Goal: Task Accomplishment & Management: Use online tool/utility

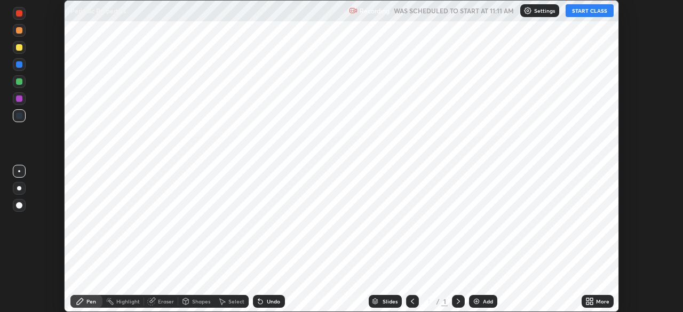
scroll to position [312, 683]
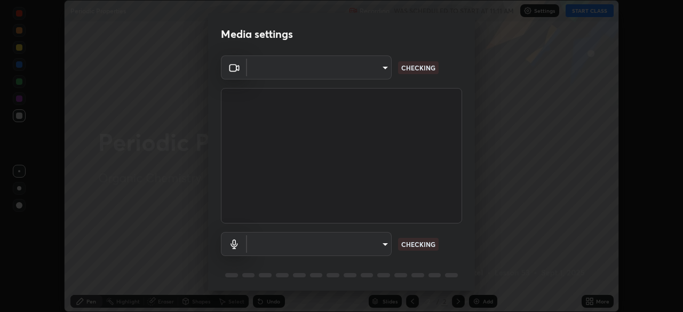
type input "55598c20c3627f74fde2fa62c56176c6afd958eb63f7086a397ce1464aa3371d"
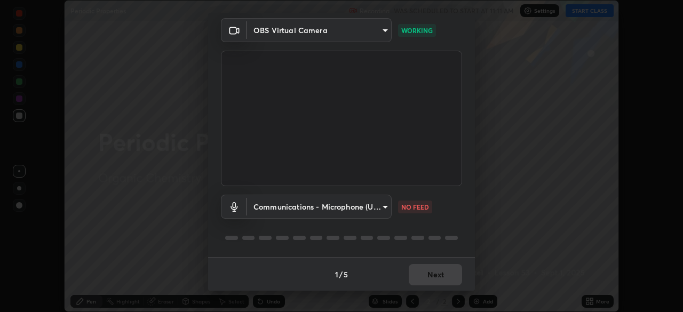
click at [384, 209] on body "Erase all Periodic Properties Recording WAS SCHEDULED TO START AT 11:11 AM Sett…" at bounding box center [341, 156] width 683 height 312
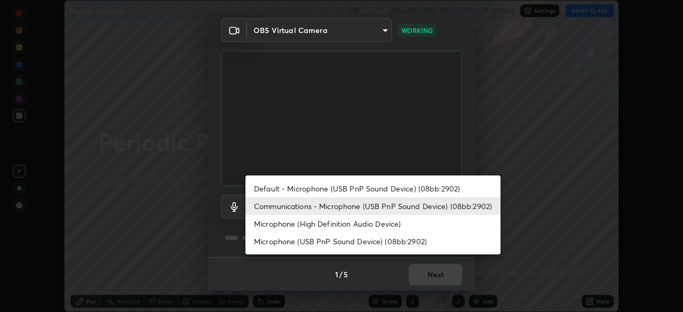
click at [402, 238] on li "Microphone (USB PnP Sound Device) (08bb:2902)" at bounding box center [373, 242] width 255 height 18
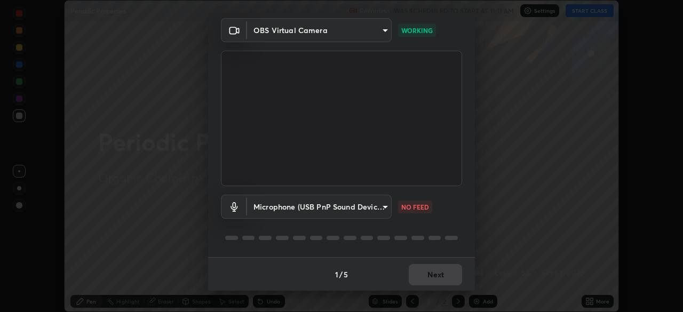
type input "8978167cc43bbe15643b5c1650d15191c1591088b9b21ab250a75ec132c1516a"
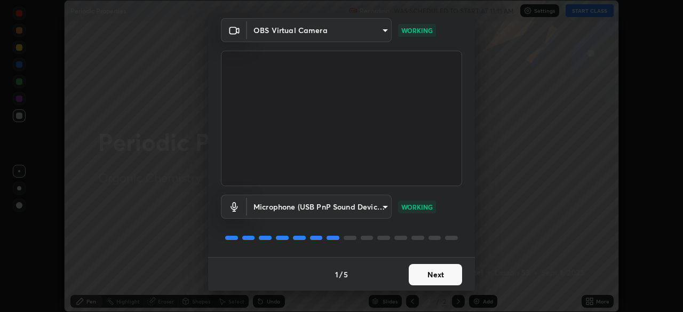
click at [446, 274] on button "Next" at bounding box center [435, 274] width 53 height 21
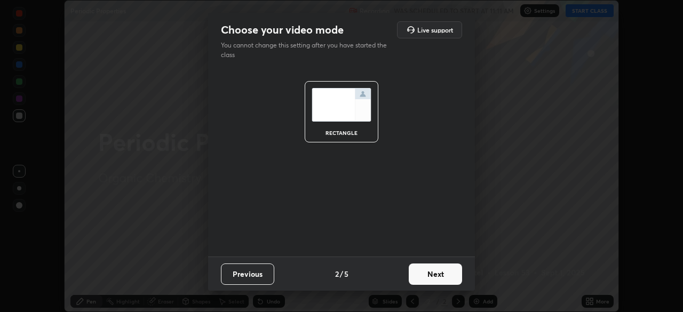
scroll to position [0, 0]
click at [447, 276] on button "Next" at bounding box center [435, 274] width 53 height 21
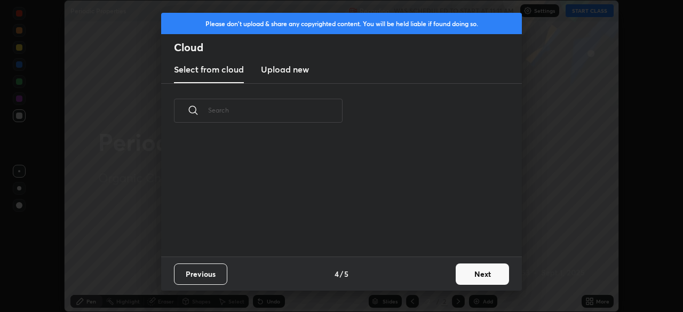
click at [476, 275] on button "Next" at bounding box center [482, 274] width 53 height 21
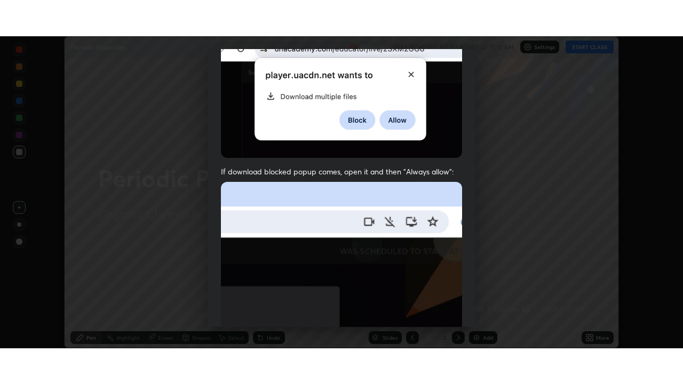
scroll to position [255, 0]
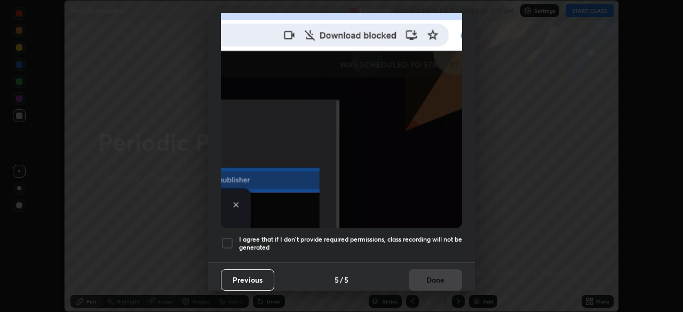
click at [438, 235] on h5 "I agree that if I don't provide required permissions, class recording will not …" at bounding box center [350, 243] width 223 height 17
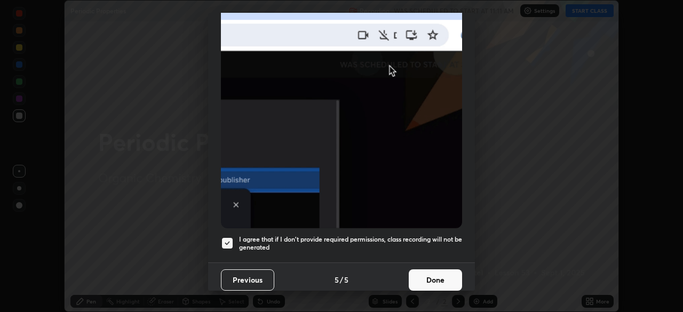
click at [442, 274] on button "Done" at bounding box center [435, 280] width 53 height 21
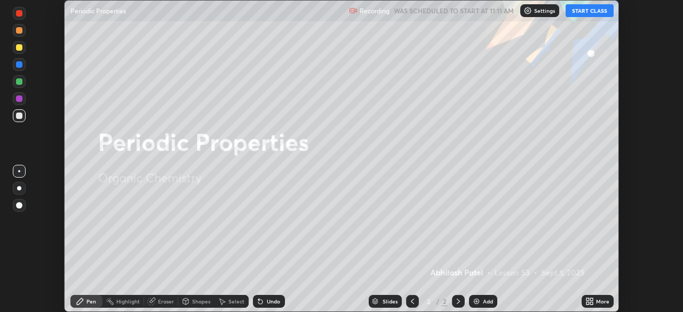
click at [597, 302] on div "More" at bounding box center [602, 301] width 13 height 5
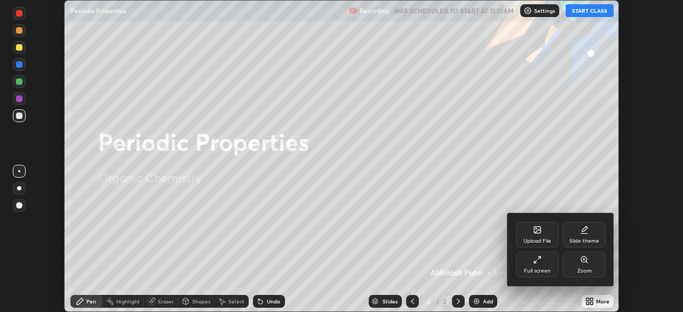
click at [543, 269] on div "Full screen" at bounding box center [537, 270] width 27 height 5
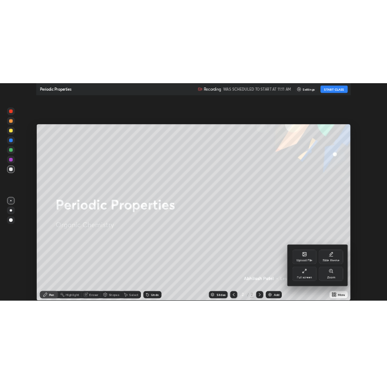
scroll to position [384, 683]
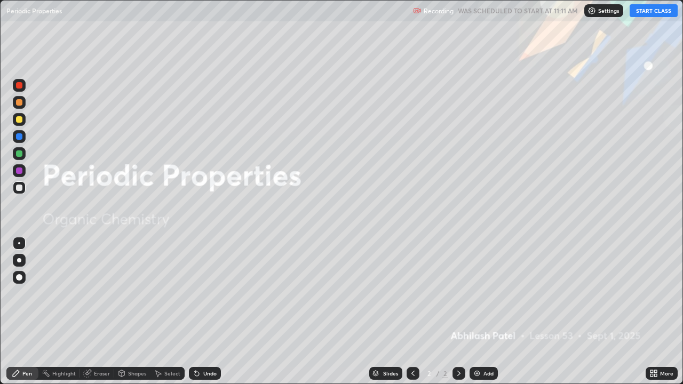
click at [489, 312] on div "Add" at bounding box center [489, 373] width 10 height 5
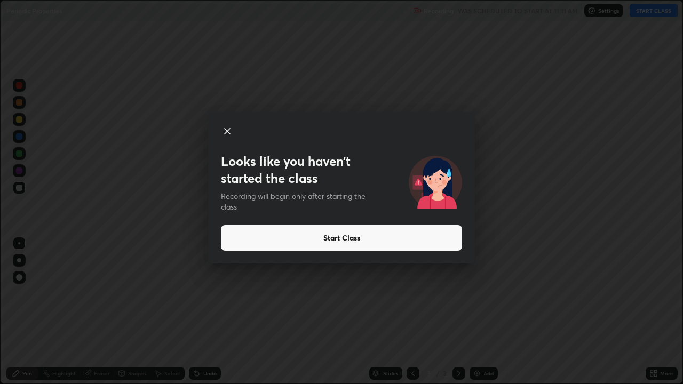
click at [244, 248] on button "Start Class" at bounding box center [341, 238] width 241 height 26
click at [254, 250] on button "Start Class" at bounding box center [341, 238] width 241 height 26
click at [254, 244] on button "Start Class" at bounding box center [341, 238] width 241 height 26
click at [411, 239] on button "Start Class" at bounding box center [341, 238] width 241 height 26
click at [413, 244] on button "Start Class" at bounding box center [341, 238] width 241 height 26
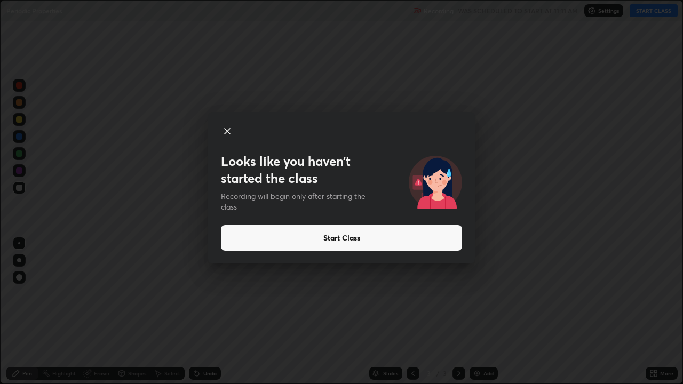
click at [405, 246] on button "Start Class" at bounding box center [341, 238] width 241 height 26
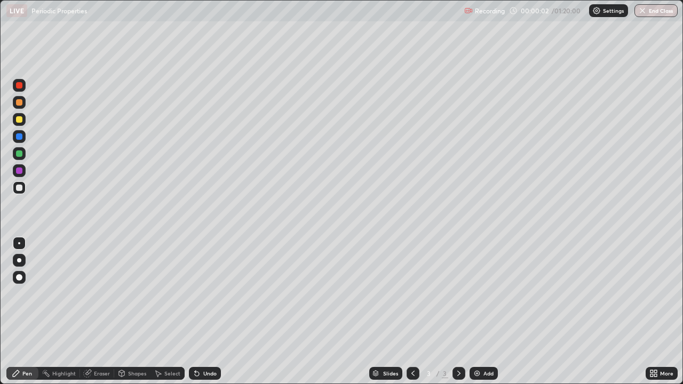
click at [205, 312] on div "Undo" at bounding box center [209, 373] width 13 height 5
click at [19, 260] on div at bounding box center [19, 260] width 4 height 4
click at [203, 312] on div "Undo" at bounding box center [209, 373] width 13 height 5
click at [204, 312] on div "Undo" at bounding box center [209, 373] width 13 height 5
click at [202, 312] on div "Undo" at bounding box center [205, 373] width 32 height 13
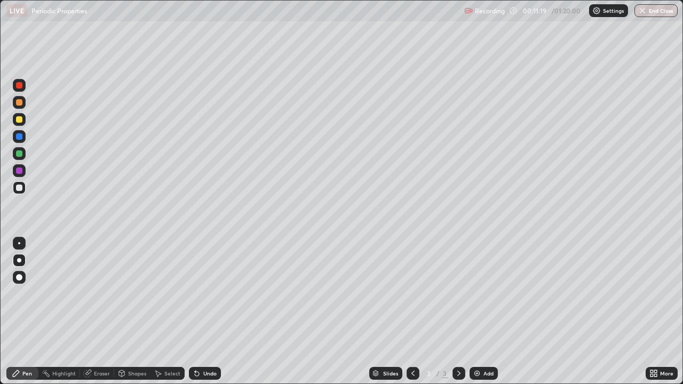
click at [199, 312] on icon at bounding box center [197, 373] width 9 height 9
click at [206, 312] on div "Undo" at bounding box center [209, 373] width 13 height 5
click at [204, 312] on div "Undo" at bounding box center [209, 373] width 13 height 5
click at [201, 312] on div "Undo" at bounding box center [205, 373] width 32 height 13
click at [203, 312] on div "Undo" at bounding box center [209, 373] width 13 height 5
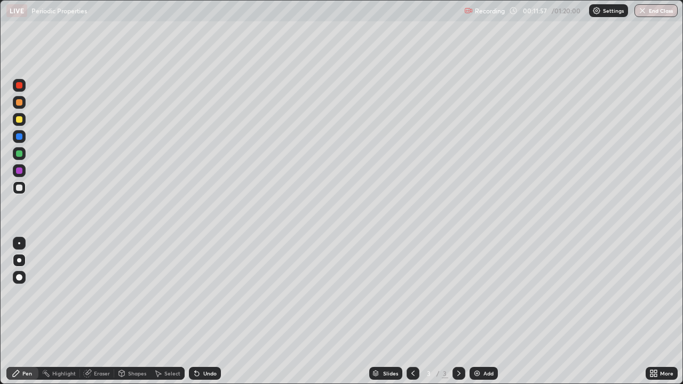
click at [204, 312] on div "Undo" at bounding box center [209, 373] width 13 height 5
click at [207, 312] on div "Undo" at bounding box center [205, 373] width 32 height 13
click at [475, 312] on img at bounding box center [477, 373] width 9 height 9
click at [136, 312] on div "Shapes" at bounding box center [137, 373] width 18 height 5
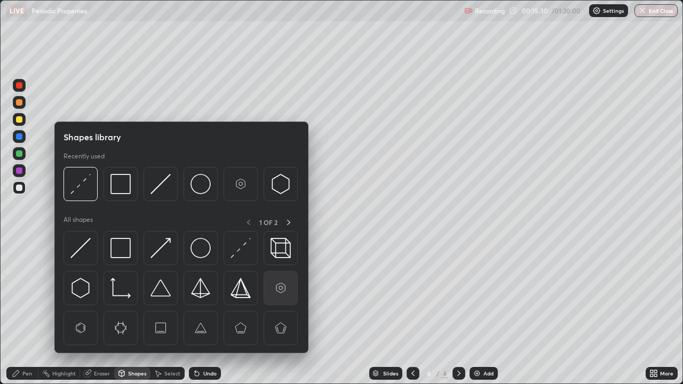
click at [279, 289] on img at bounding box center [281, 288] width 20 height 20
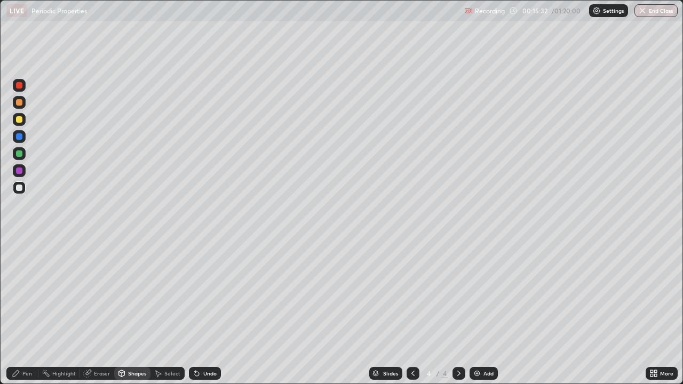
click at [29, 312] on div "Pen" at bounding box center [27, 373] width 10 height 5
click at [140, 312] on div "Shapes" at bounding box center [137, 373] width 18 height 5
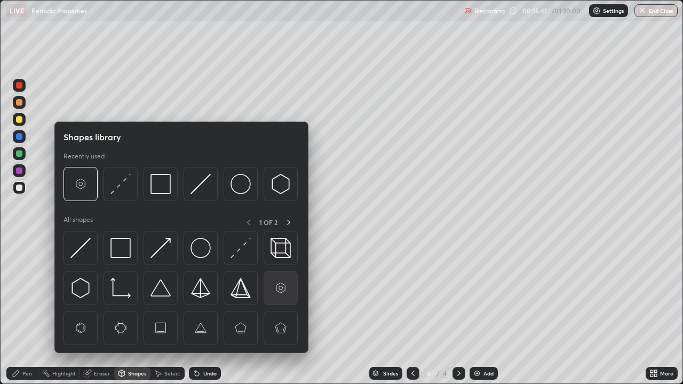
click at [282, 290] on img at bounding box center [281, 288] width 20 height 20
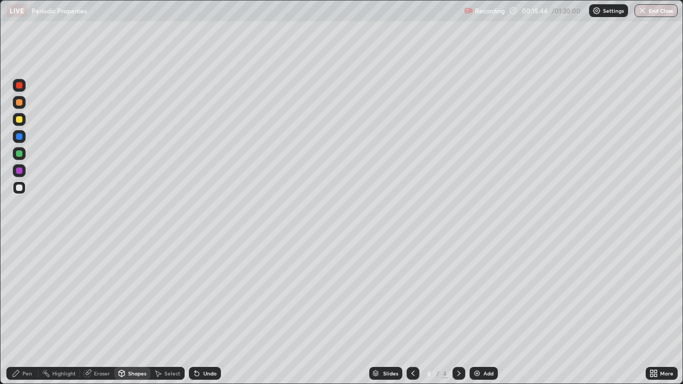
click at [27, 312] on div "Pen" at bounding box center [27, 373] width 10 height 5
click at [215, 312] on div "Undo" at bounding box center [209, 373] width 13 height 5
click at [210, 312] on div "Undo" at bounding box center [209, 373] width 13 height 5
click at [133, 312] on div "Shapes" at bounding box center [137, 373] width 18 height 5
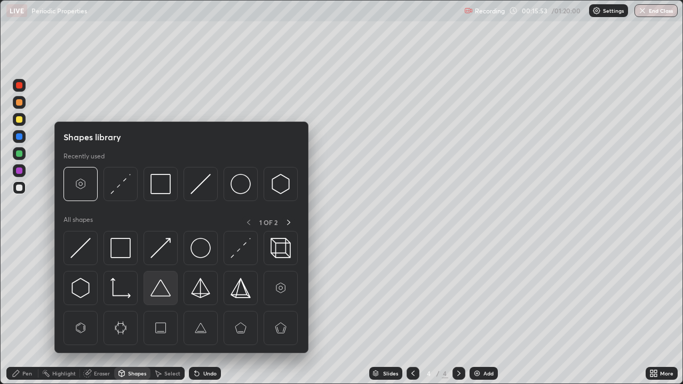
click at [164, 300] on div at bounding box center [161, 288] width 34 height 34
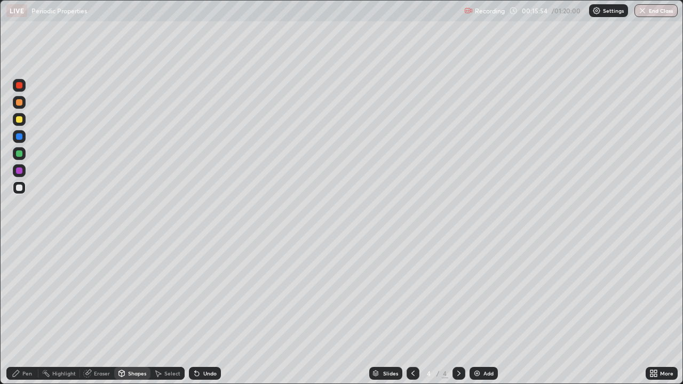
click at [138, 312] on div "Shapes" at bounding box center [137, 373] width 18 height 5
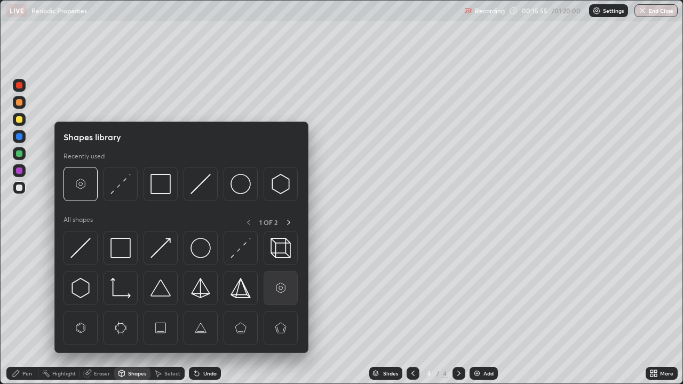
click at [286, 287] on img at bounding box center [281, 288] width 20 height 20
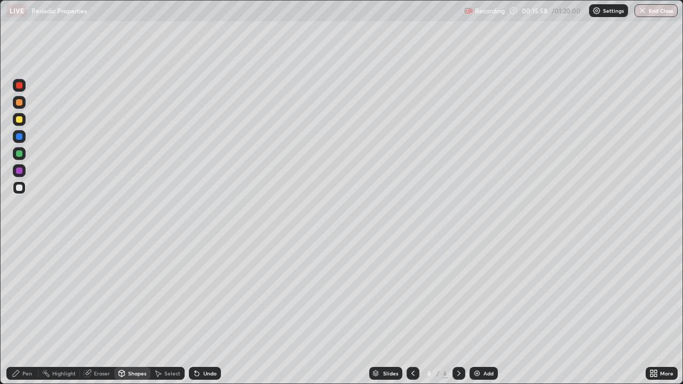
click at [25, 312] on div "Pen" at bounding box center [27, 373] width 10 height 5
click at [213, 312] on div "Undo" at bounding box center [209, 373] width 13 height 5
click at [102, 312] on div "Eraser" at bounding box center [102, 373] width 16 height 5
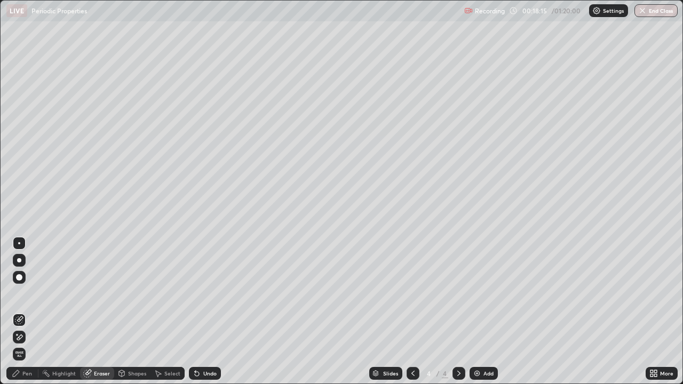
click at [35, 312] on div "Pen" at bounding box center [22, 373] width 32 height 13
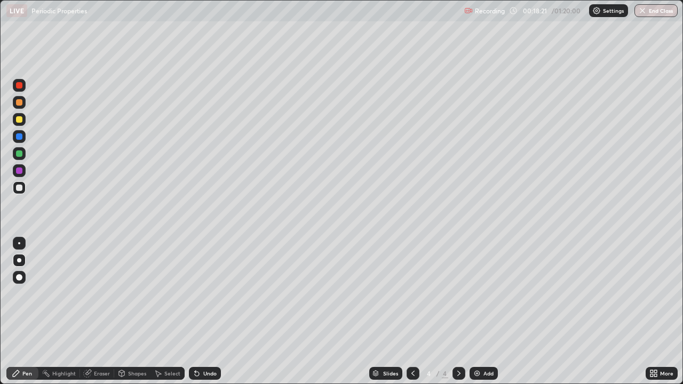
click at [204, 312] on div "Undo" at bounding box center [205, 373] width 32 height 13
click at [108, 312] on div "Eraser" at bounding box center [97, 373] width 34 height 13
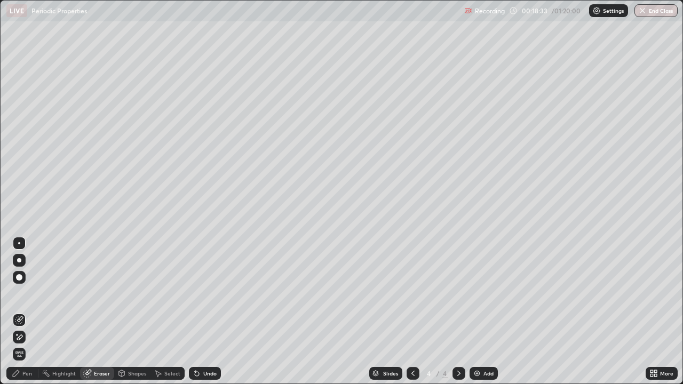
click at [31, 312] on div "Pen" at bounding box center [27, 373] width 10 height 5
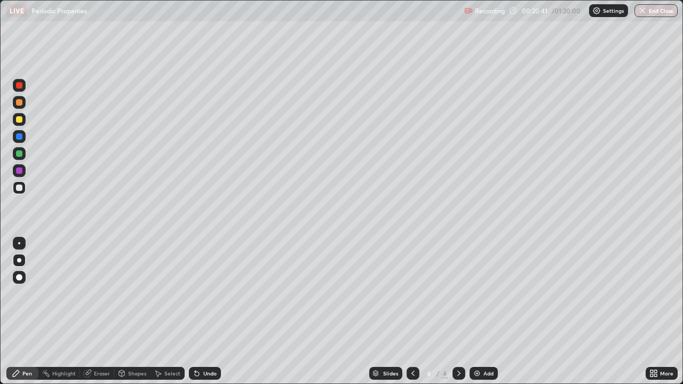
click at [479, 312] on div "Add" at bounding box center [484, 373] width 28 height 13
click at [206, 312] on div "Undo" at bounding box center [209, 373] width 13 height 5
click at [217, 312] on div "Undo" at bounding box center [205, 373] width 32 height 13
click at [219, 312] on div "Undo" at bounding box center [205, 373] width 32 height 13
click at [100, 312] on div "Eraser" at bounding box center [102, 373] width 16 height 5
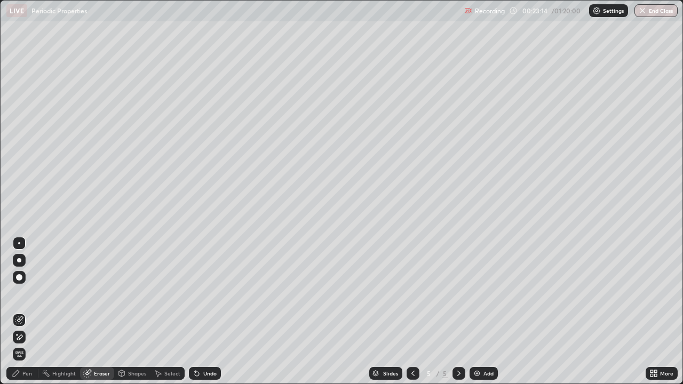
click at [138, 312] on div "Shapes" at bounding box center [137, 373] width 18 height 5
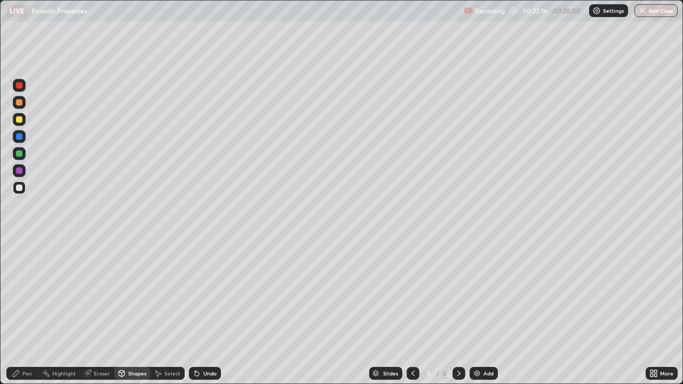
click at [109, 312] on div "Eraser" at bounding box center [102, 373] width 16 height 5
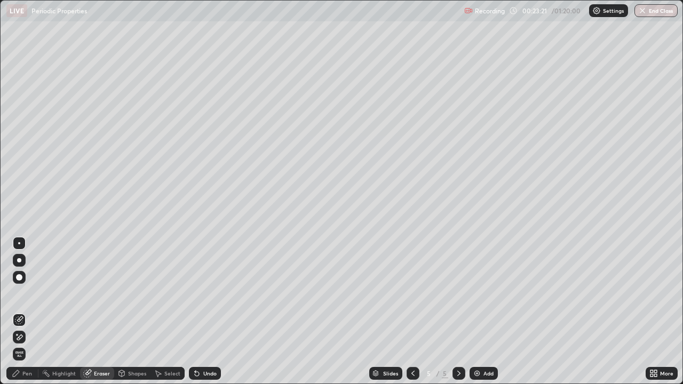
click at [23, 312] on div at bounding box center [19, 337] width 13 height 13
click at [29, 312] on div "Pen" at bounding box center [27, 373] width 10 height 5
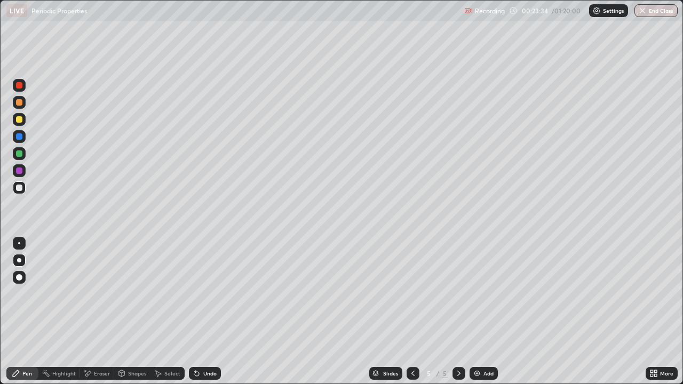
click at [20, 171] on div at bounding box center [19, 171] width 6 height 6
click at [19, 134] on div at bounding box center [19, 136] width 6 height 6
click at [21, 117] on div at bounding box center [19, 119] width 6 height 6
click at [100, 312] on div "Eraser" at bounding box center [102, 373] width 16 height 5
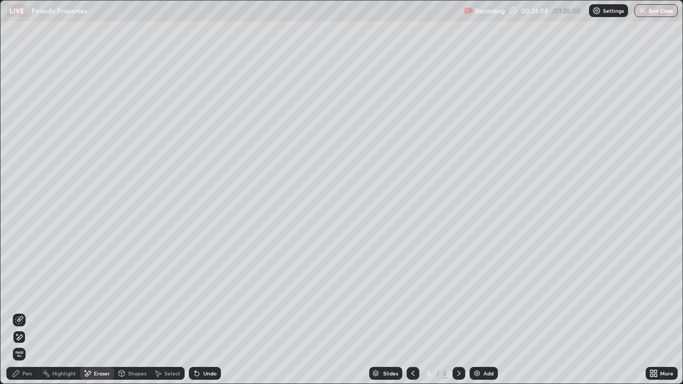
click at [29, 312] on div "Pen" at bounding box center [27, 373] width 10 height 5
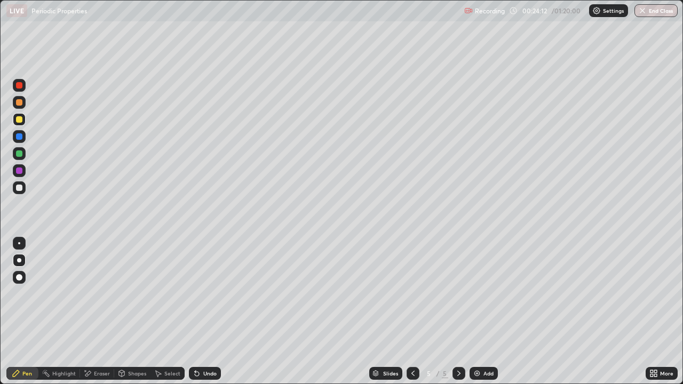
click at [203, 312] on div "Undo" at bounding box center [209, 373] width 13 height 5
click at [107, 312] on div "Eraser" at bounding box center [102, 373] width 16 height 5
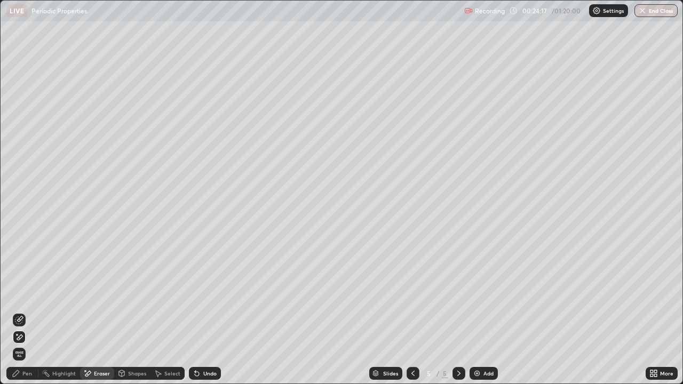
click at [23, 312] on div "Pen" at bounding box center [27, 373] width 10 height 5
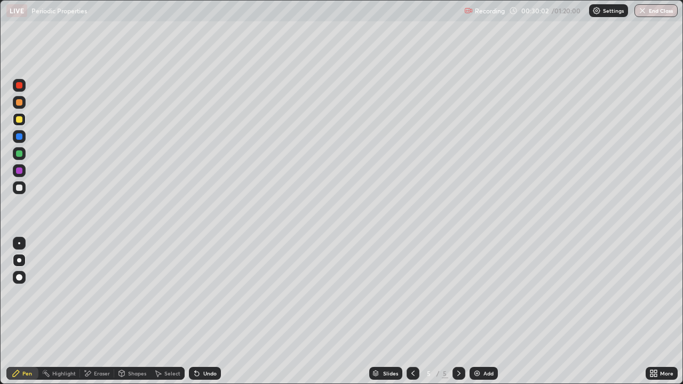
click at [488, 312] on div "Add" at bounding box center [484, 373] width 28 height 13
click at [218, 312] on div "Undo" at bounding box center [205, 373] width 32 height 13
click at [22, 137] on div at bounding box center [19, 136] width 13 height 13
click at [484, 312] on div "Add" at bounding box center [489, 373] width 10 height 5
click at [19, 158] on div at bounding box center [19, 153] width 13 height 13
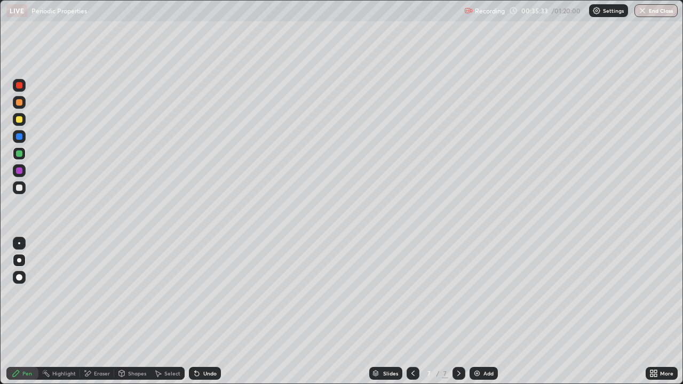
click at [16, 189] on div at bounding box center [19, 188] width 6 height 6
click at [203, 312] on div "Undo" at bounding box center [209, 373] width 13 height 5
click at [203, 312] on div "Undo" at bounding box center [205, 373] width 32 height 13
click at [204, 312] on div "Undo" at bounding box center [205, 373] width 32 height 13
click at [209, 312] on div "Undo" at bounding box center [209, 373] width 13 height 5
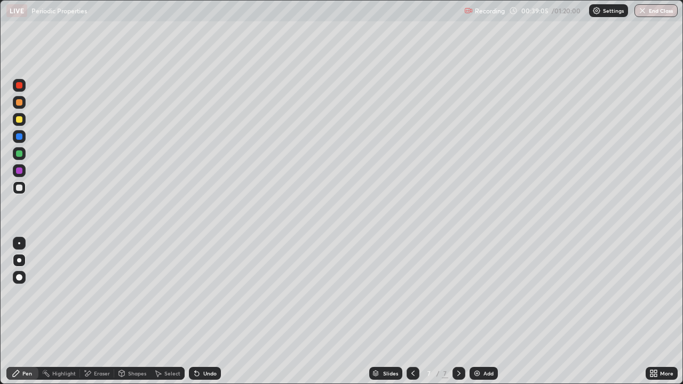
click at [209, 312] on div "Undo" at bounding box center [209, 373] width 13 height 5
click at [206, 312] on div "Undo" at bounding box center [209, 373] width 13 height 5
click at [205, 312] on div "Undo" at bounding box center [209, 373] width 13 height 5
click at [452, 217] on button "Undo" at bounding box center [467, 223] width 31 height 13
click at [216, 312] on div "Undo" at bounding box center [205, 373] width 32 height 13
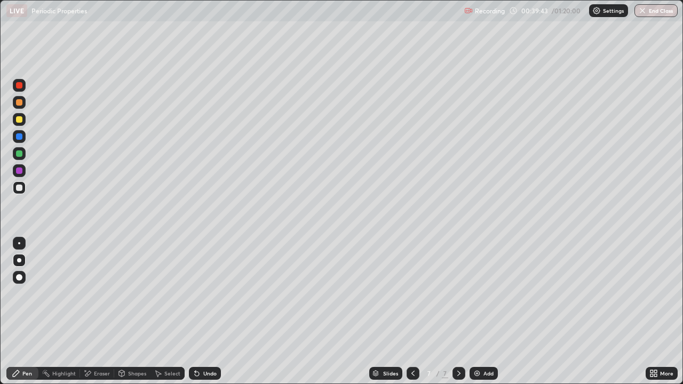
click at [203, 312] on div "Undo" at bounding box center [209, 373] width 13 height 5
click at [213, 312] on div "Undo" at bounding box center [209, 373] width 13 height 5
click at [217, 312] on div "Undo" at bounding box center [205, 373] width 32 height 13
click at [212, 312] on div "Undo" at bounding box center [205, 373] width 32 height 13
click at [491, 312] on div "Add" at bounding box center [489, 373] width 10 height 5
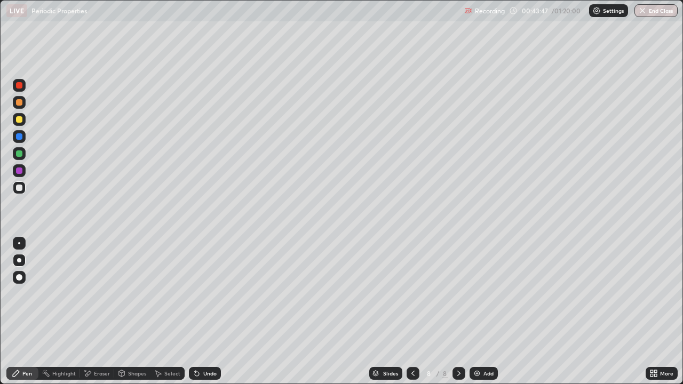
click at [209, 312] on div "Undo" at bounding box center [209, 373] width 13 height 5
click at [211, 312] on div "Undo" at bounding box center [205, 373] width 32 height 13
click at [481, 312] on div "Add" at bounding box center [484, 373] width 28 height 13
click at [209, 312] on div "Undo" at bounding box center [205, 373] width 32 height 13
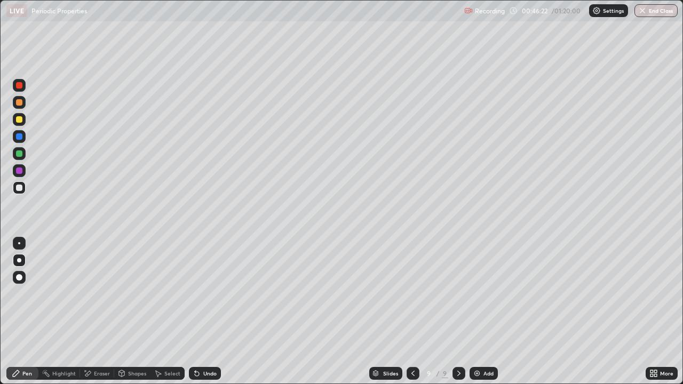
click at [208, 312] on div "Undo" at bounding box center [205, 373] width 32 height 13
click at [205, 312] on div "Undo" at bounding box center [205, 373] width 32 height 13
click at [199, 312] on icon at bounding box center [197, 373] width 9 height 9
click at [195, 312] on icon at bounding box center [195, 371] width 1 height 1
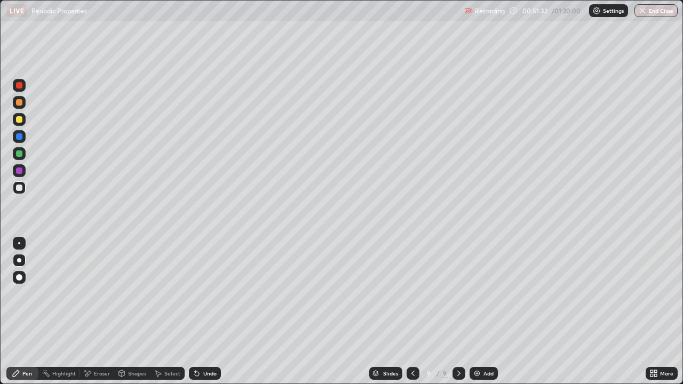
click at [486, 312] on div "Add" at bounding box center [484, 373] width 28 height 13
click at [409, 312] on div at bounding box center [412, 373] width 13 height 21
click at [413, 312] on icon at bounding box center [412, 373] width 3 height 5
click at [457, 312] on icon at bounding box center [459, 373] width 9 height 9
click at [412, 312] on icon at bounding box center [412, 373] width 9 height 9
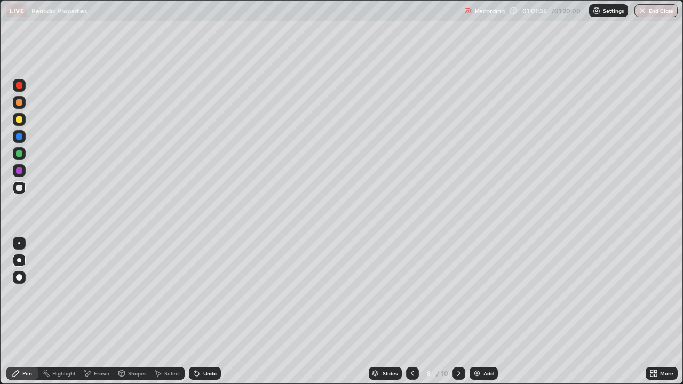
click at [463, 312] on div at bounding box center [459, 373] width 13 height 13
click at [489, 312] on div "Add" at bounding box center [489, 373] width 10 height 5
click at [20, 173] on div at bounding box center [19, 171] width 6 height 6
click at [18, 159] on div at bounding box center [19, 153] width 13 height 13
click at [19, 139] on div at bounding box center [19, 136] width 6 height 6
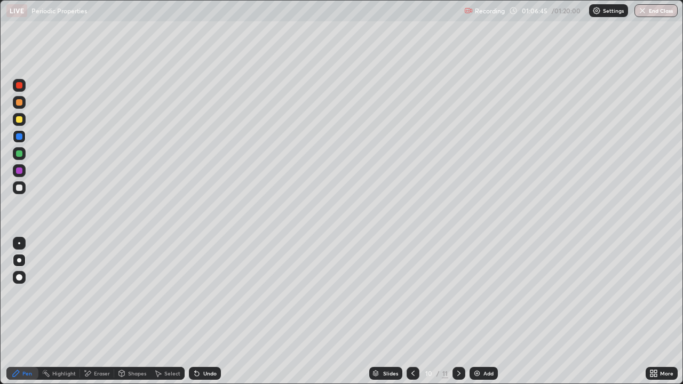
click at [481, 312] on div "Add" at bounding box center [484, 373] width 28 height 13
click at [20, 188] on div at bounding box center [19, 188] width 6 height 6
click at [205, 312] on div "Undo" at bounding box center [205, 373] width 32 height 13
click at [170, 312] on div "Select" at bounding box center [172, 373] width 16 height 5
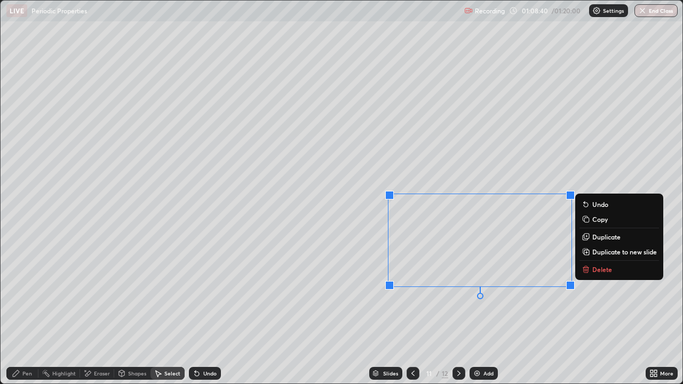
click at [540, 312] on div "0 ° Undo Copy Duplicate Duplicate to new slide Delete" at bounding box center [342, 193] width 683 height 384
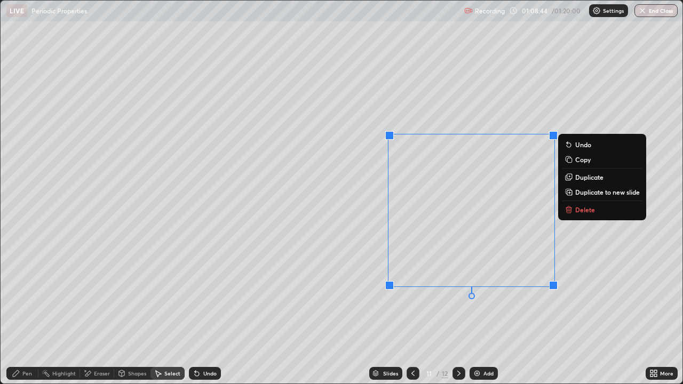
click at [548, 312] on div "0 ° Undo Copy Duplicate Duplicate to new slide Delete" at bounding box center [342, 193] width 683 height 384
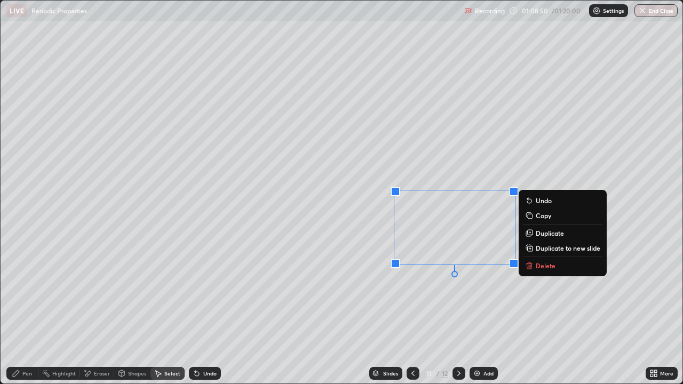
click at [460, 301] on div "0 ° Undo Copy Duplicate Duplicate to new slide Delete" at bounding box center [342, 193] width 683 height 384
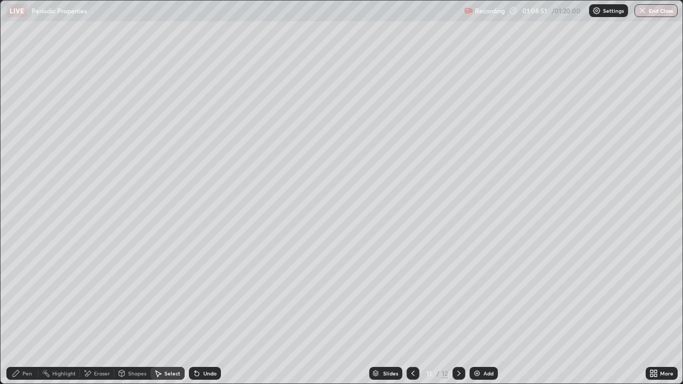
click at [27, 312] on div "Pen" at bounding box center [22, 373] width 32 height 13
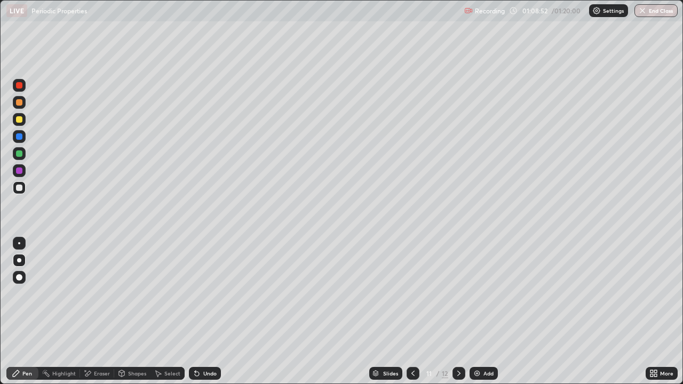
click at [20, 124] on div at bounding box center [19, 119] width 13 height 13
click at [209, 312] on div "Undo" at bounding box center [209, 373] width 13 height 5
click at [212, 312] on div "Undo" at bounding box center [205, 373] width 32 height 13
click at [207, 312] on div "Undo" at bounding box center [205, 373] width 32 height 13
click at [413, 312] on icon at bounding box center [413, 373] width 9 height 9
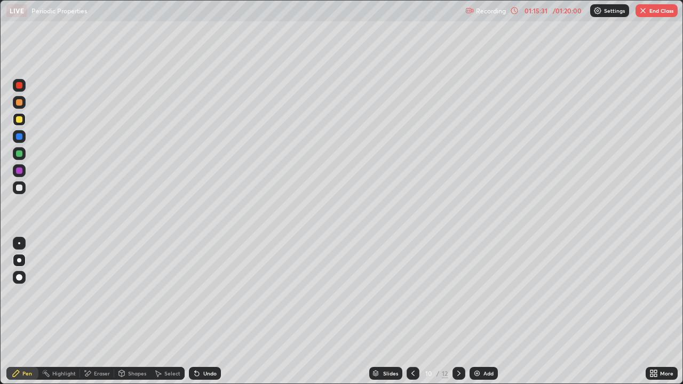
click at [414, 312] on icon at bounding box center [413, 373] width 9 height 9
click at [411, 312] on icon at bounding box center [413, 373] width 9 height 9
click at [412, 312] on icon at bounding box center [413, 373] width 9 height 9
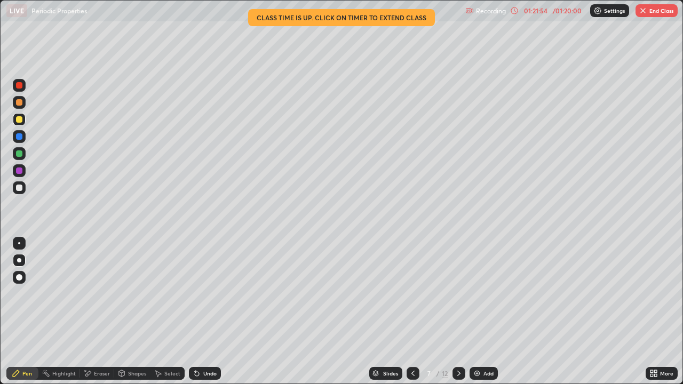
click at [646, 9] on img "button" at bounding box center [643, 10] width 9 height 9
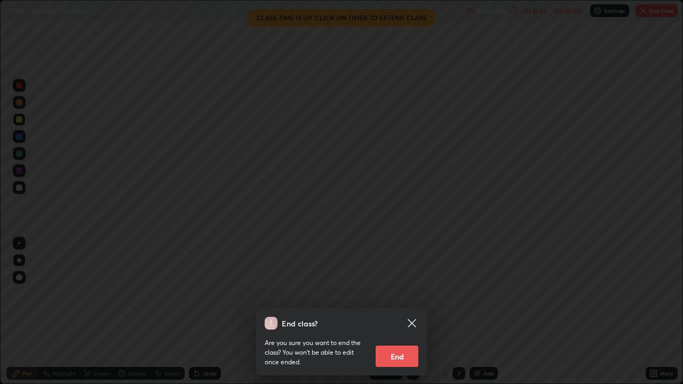
click at [399, 312] on button "End" at bounding box center [397, 356] width 43 height 21
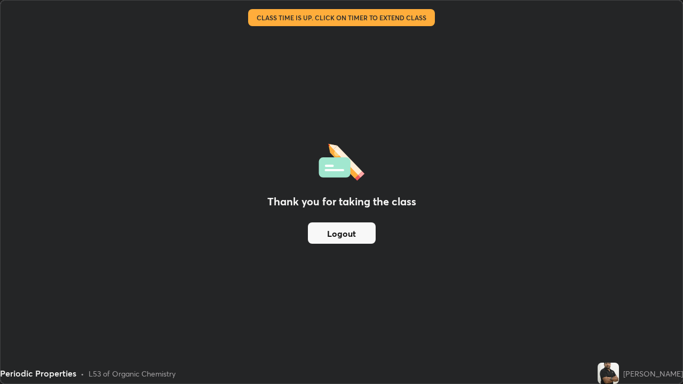
click at [342, 232] on button "Logout" at bounding box center [342, 233] width 68 height 21
click at [347, 233] on button "Logout" at bounding box center [342, 233] width 68 height 21
click at [345, 234] on button "Logout" at bounding box center [342, 233] width 68 height 21
click at [343, 235] on button "Logout" at bounding box center [342, 233] width 68 height 21
